Goal: Task Accomplishment & Management: Complete application form

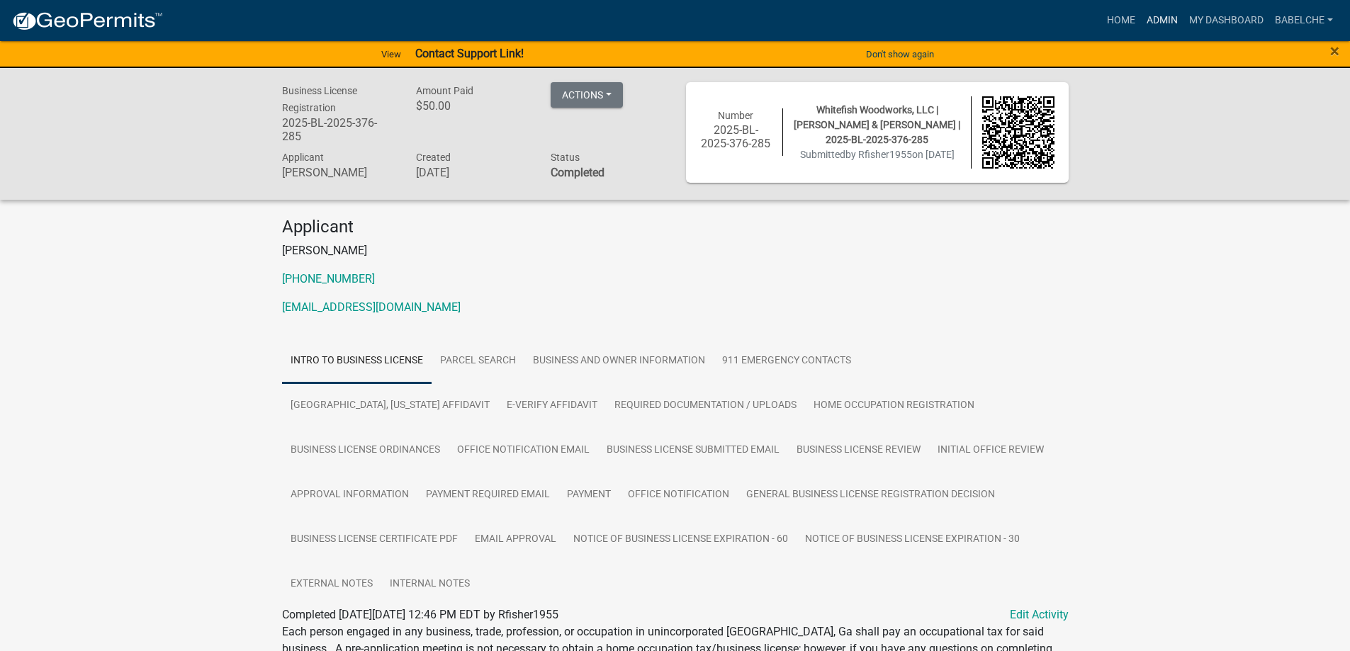
click at [1149, 24] on link "Admin" at bounding box center [1162, 20] width 43 height 27
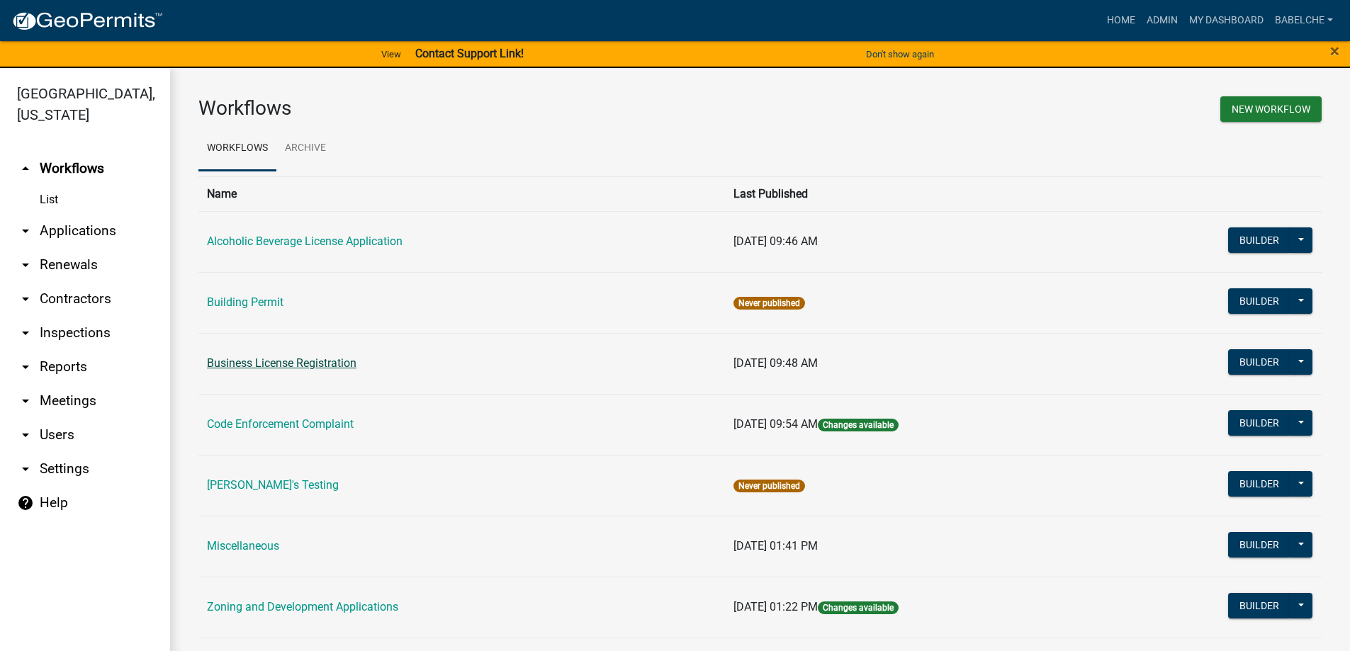
click at [349, 362] on link "Business License Registration" at bounding box center [282, 362] width 150 height 13
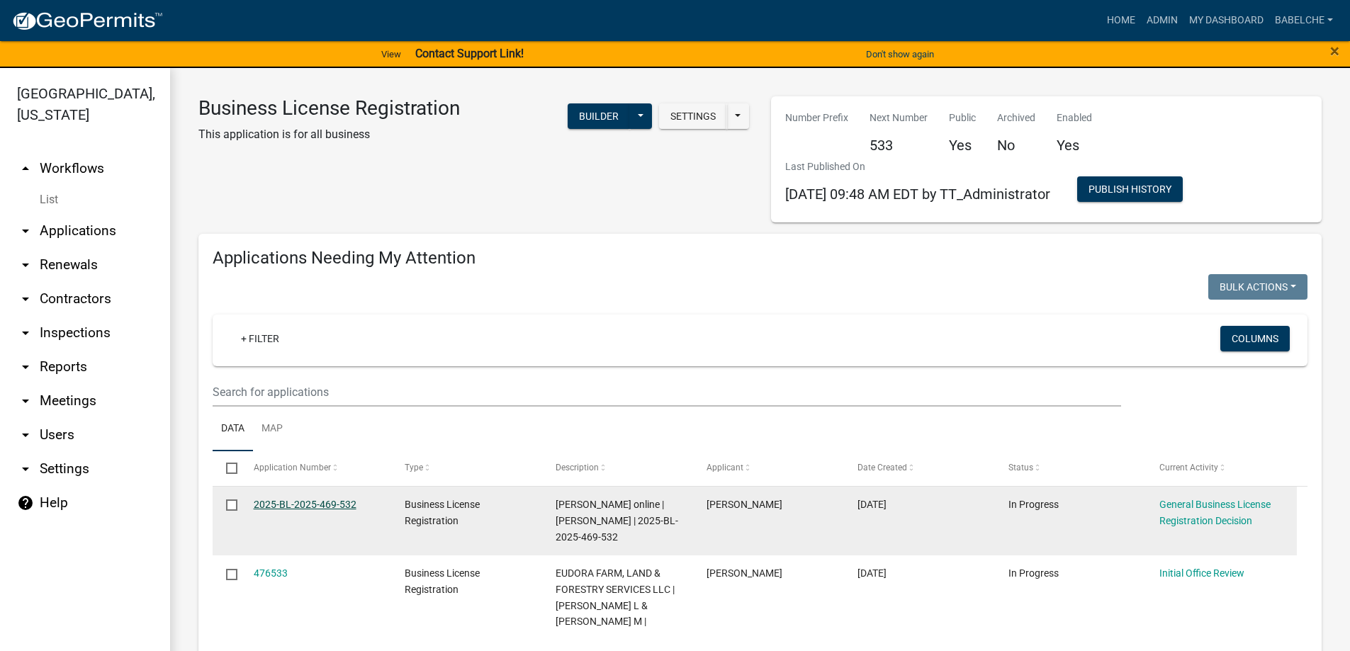
click at [320, 507] on link "2025-BL-2025-469-532" at bounding box center [305, 504] width 103 height 11
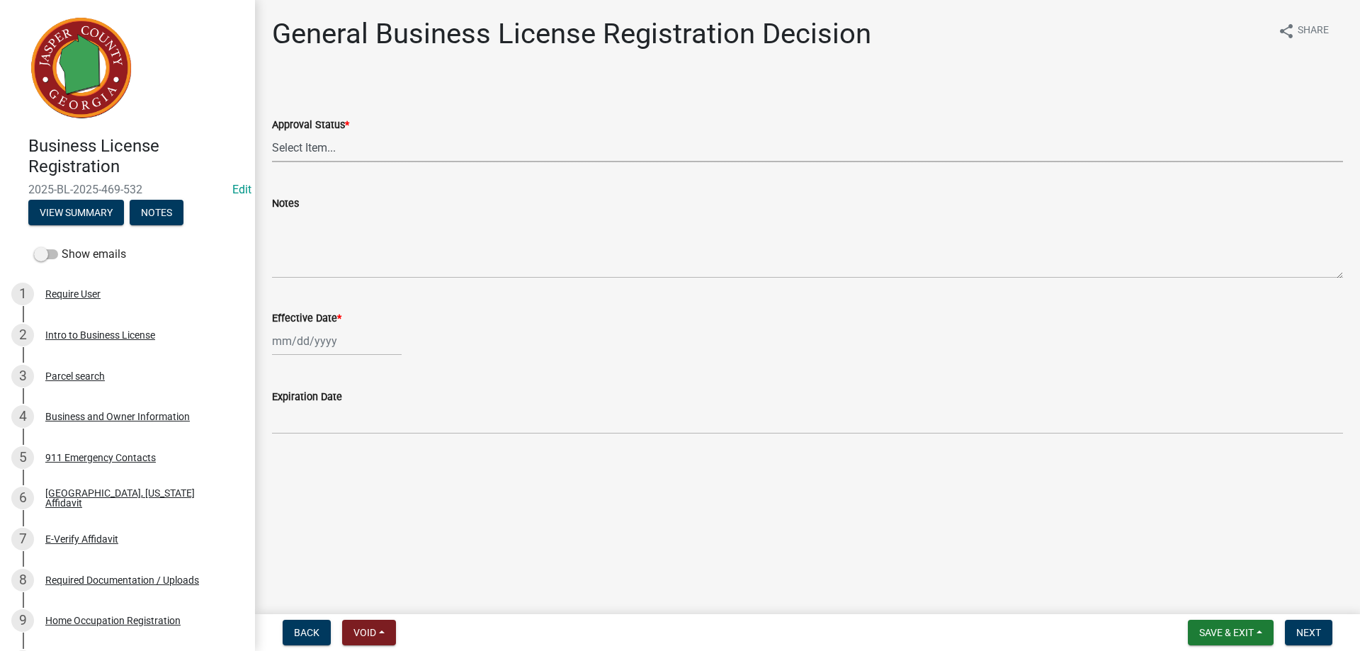
click at [323, 147] on select "Select Item... Approved Denied" at bounding box center [807, 147] width 1071 height 29
click at [272, 133] on select "Select Item... Approved Denied" at bounding box center [807, 147] width 1071 height 29
select select "4b86b809-39dd-4c68-9f3d-fdb3e7050482"
click at [322, 342] on div at bounding box center [337, 341] width 130 height 29
select select "9"
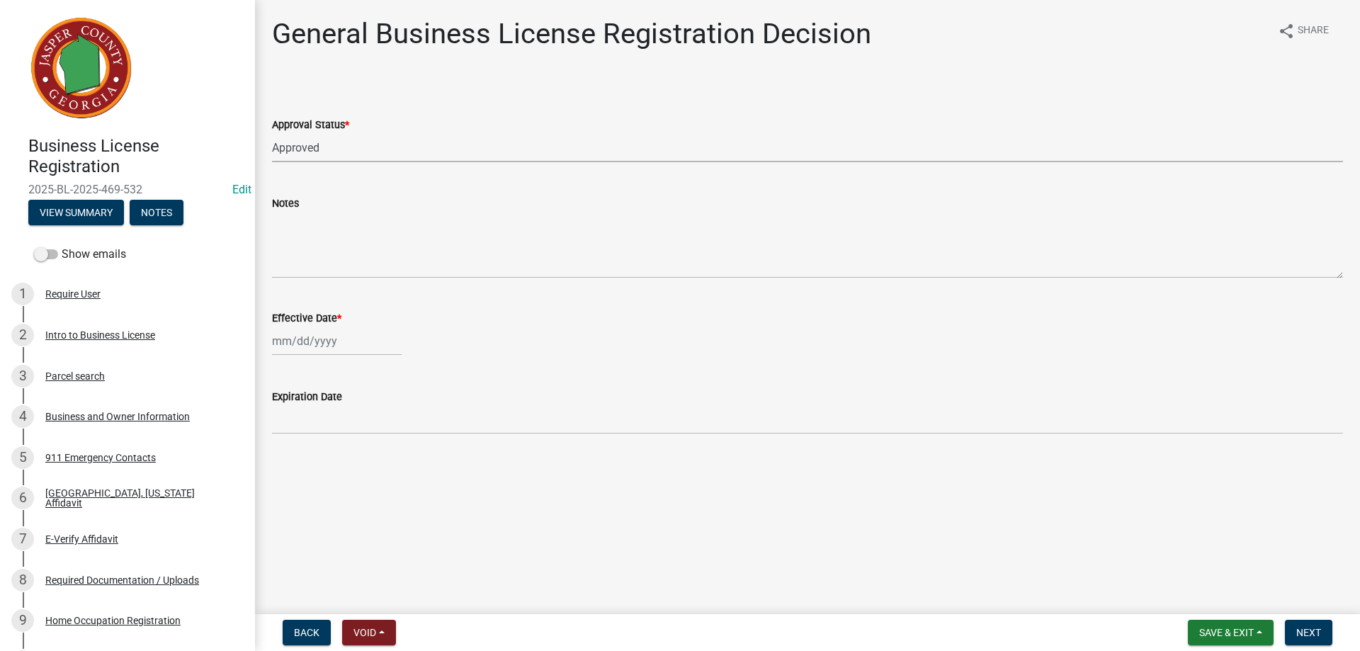
select select "2025"
click at [324, 466] on div "17" at bounding box center [331, 462] width 23 height 23
type input "09/17/2025"
click at [1322, 627] on button "Next" at bounding box center [1308, 633] width 47 height 26
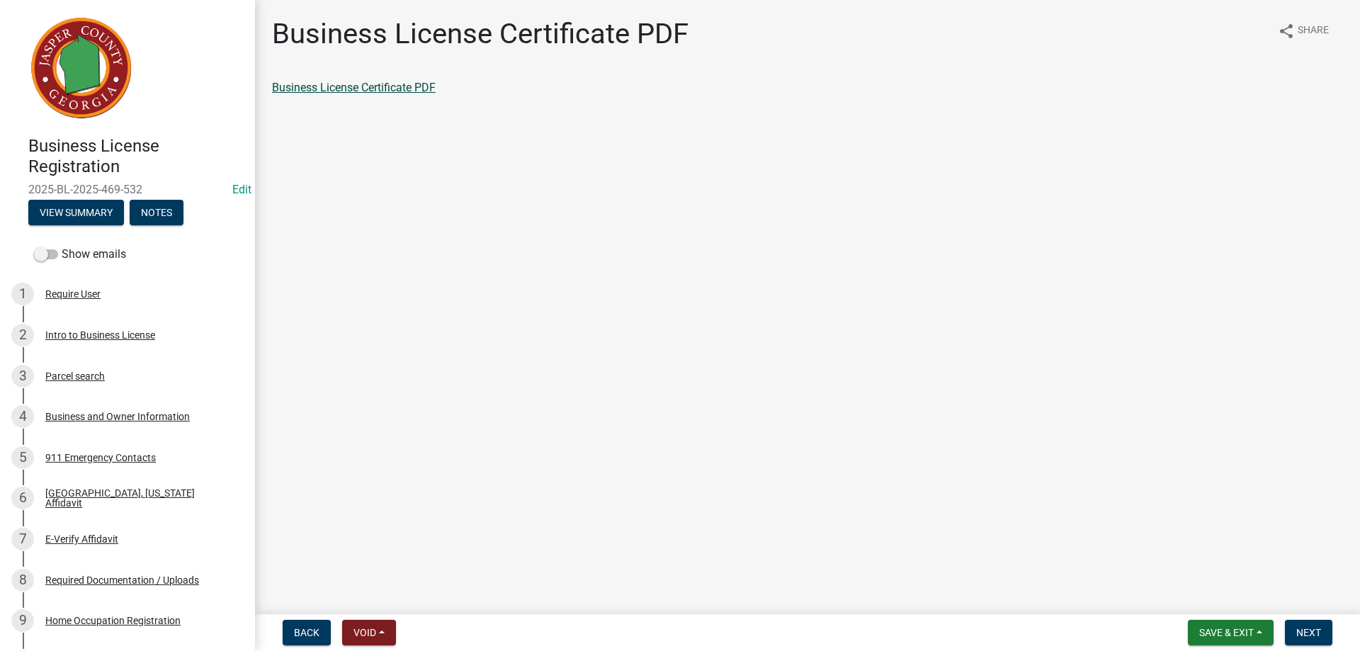
click at [354, 84] on link "Business License Certificate PDF" at bounding box center [354, 87] width 164 height 13
click at [1312, 628] on span "Next" at bounding box center [1309, 632] width 25 height 11
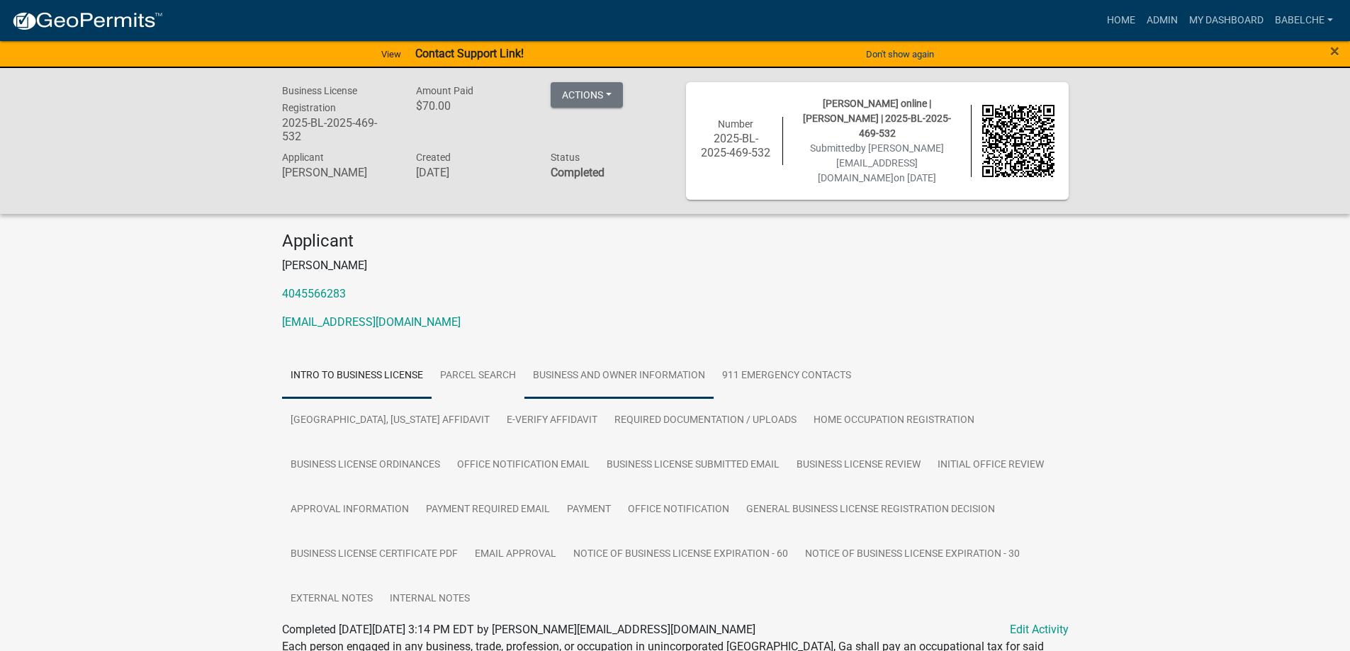
click at [677, 355] on link "Business and Owner Information" at bounding box center [618, 376] width 189 height 45
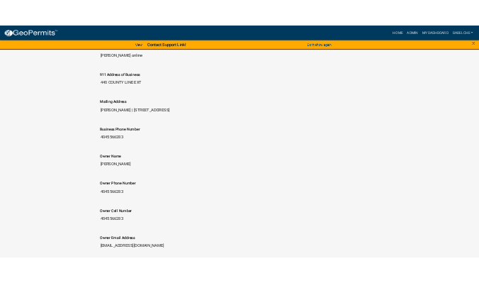
scroll to position [638, 0]
